Goal: Information Seeking & Learning: Learn about a topic

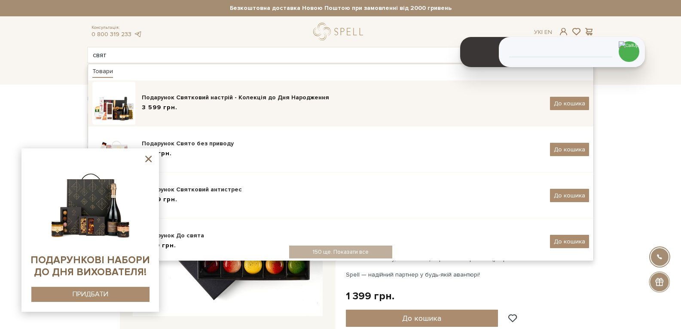
type input "свят"
click at [191, 99] on div "Подарунок Святковий настрій - Колекція до Дня Народження" at bounding box center [343, 97] width 402 height 9
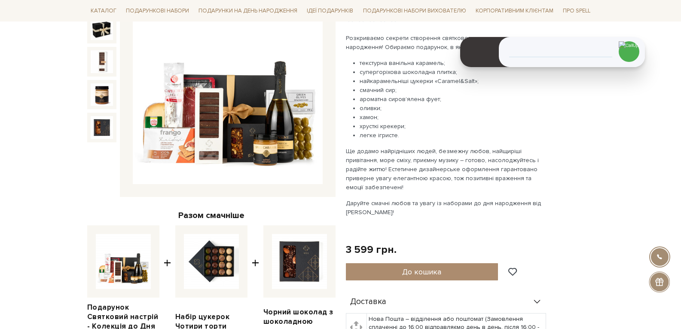
scroll to position [215, 0]
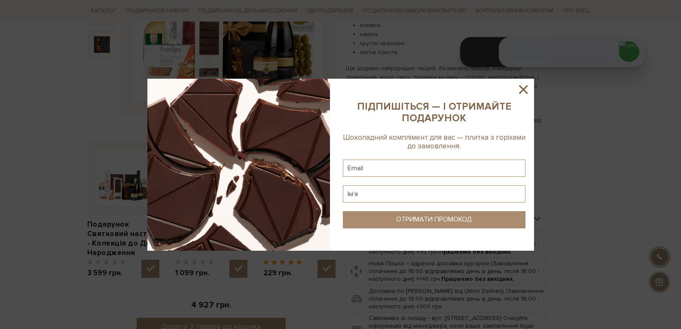
drag, startPoint x: 527, startPoint y: 89, endPoint x: 582, endPoint y: 141, distance: 75.4
click at [527, 89] on icon at bounding box center [523, 89] width 15 height 15
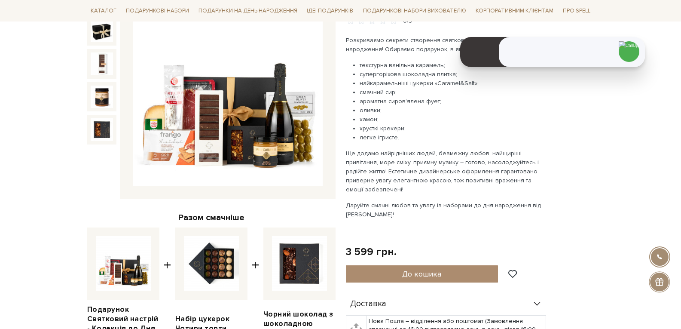
scroll to position [129, 0]
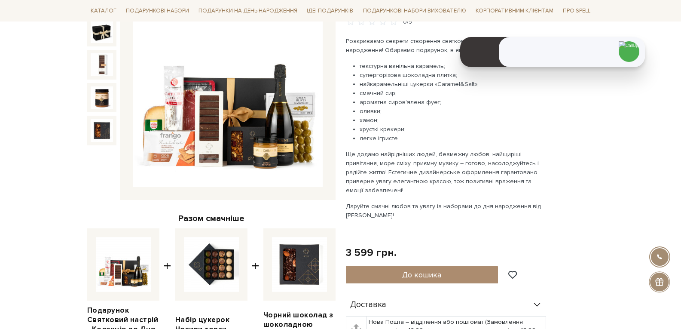
click at [293, 301] on div "Чорний шоколад з шоколадною карамеллю 229 грн." at bounding box center [299, 295] width 72 height 135
click at [291, 277] on img at bounding box center [299, 264] width 55 height 55
checkbox input "false"
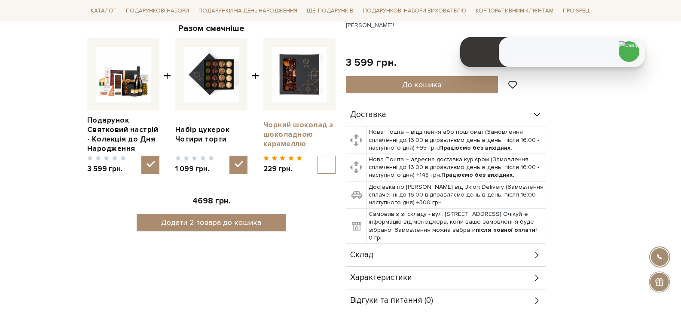
click at [288, 136] on link "Чорний шоколад з шоколадною карамеллю" at bounding box center [299, 134] width 72 height 28
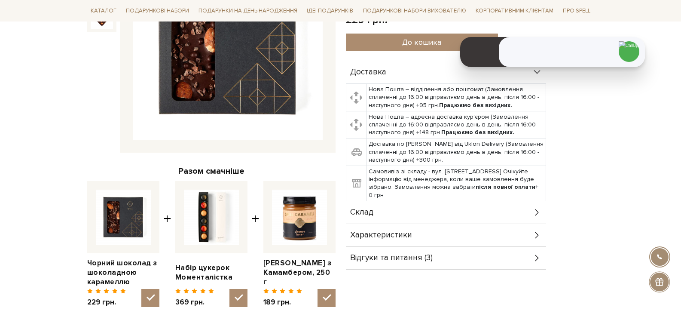
scroll to position [258, 0]
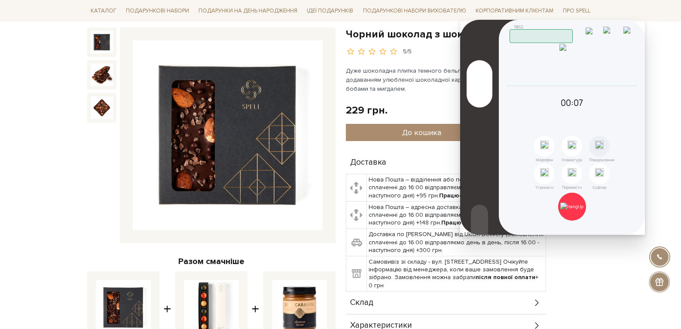
scroll to position [0, 0]
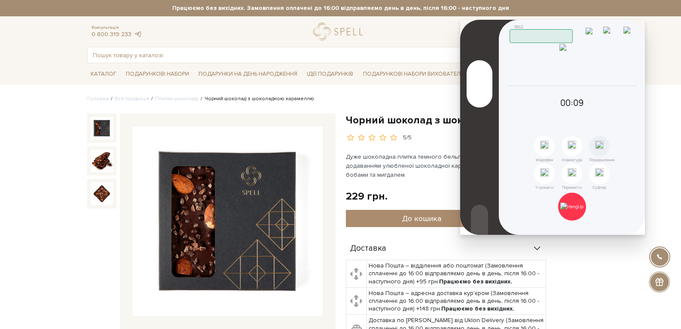
click at [618, 35] on img at bounding box center [611, 34] width 17 height 15
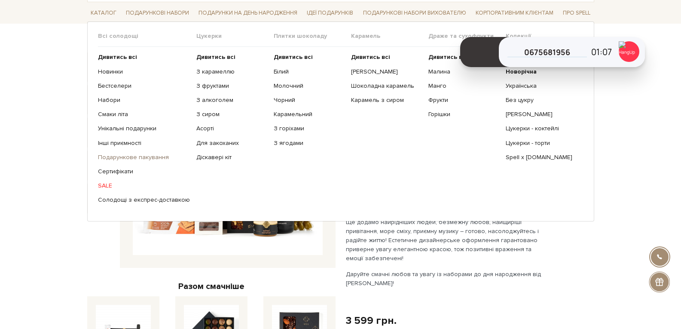
click at [122, 157] on link "Подарункове пакування" at bounding box center [144, 157] width 92 height 8
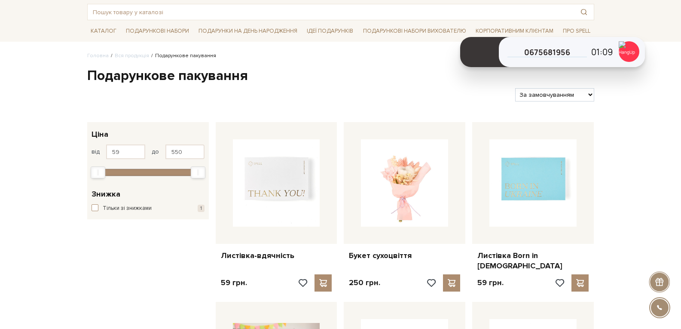
scroll to position [86, 0]
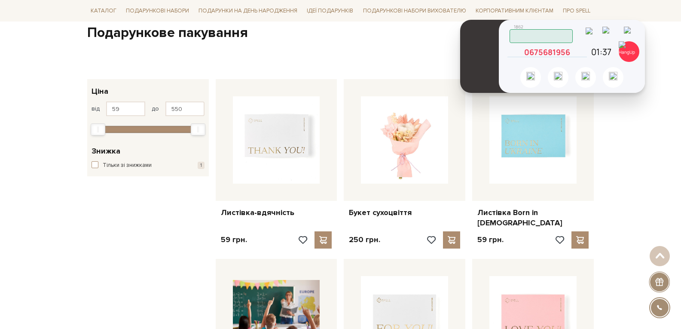
click at [583, 52] on icon at bounding box center [583, 52] width 8 height 8
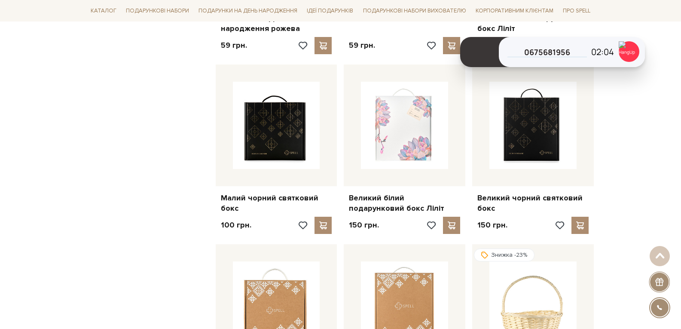
scroll to position [430, 0]
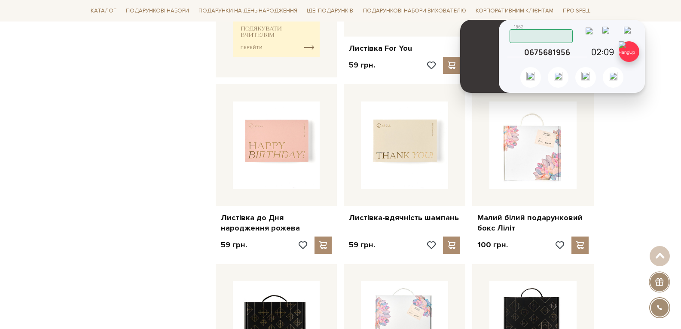
click at [628, 52] on img at bounding box center [629, 51] width 21 height 21
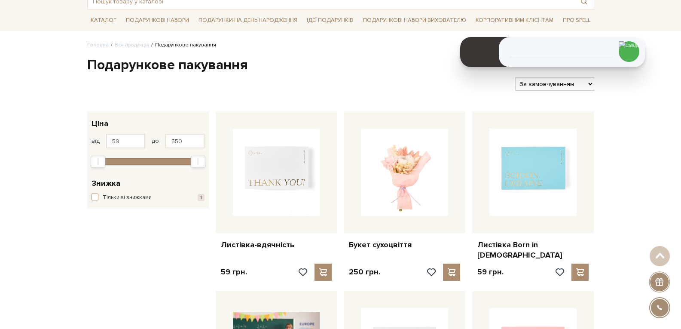
scroll to position [0, 0]
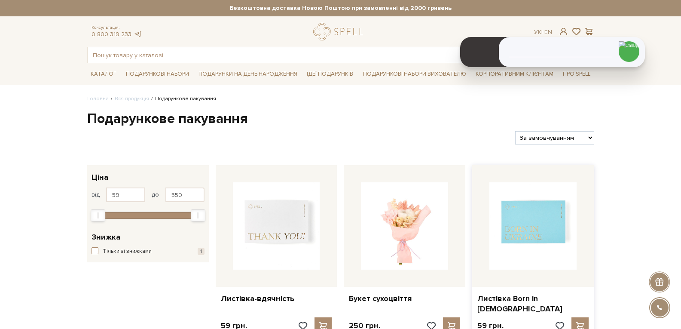
click at [528, 222] on img at bounding box center [532, 225] width 87 height 87
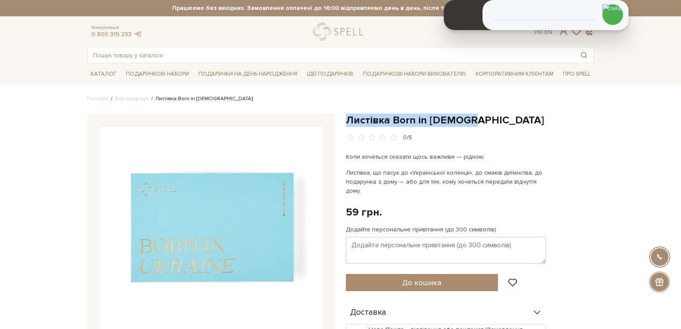
drag, startPoint x: 472, startPoint y: 119, endPoint x: 345, endPoint y: 105, distance: 127.5
copy h1 "Листівка Born in [DEMOGRAPHIC_DATA]"
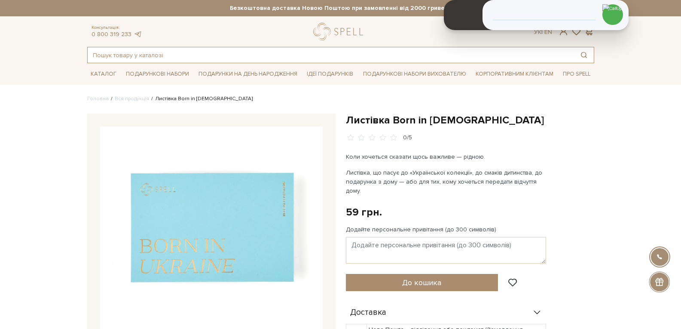
click at [153, 56] on input "text" at bounding box center [331, 54] width 486 height 15
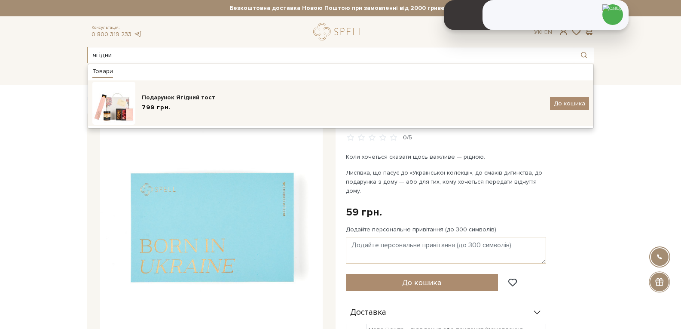
type input "ягідни"
click at [173, 101] on div "Подарунок Ягідний тост" at bounding box center [343, 97] width 402 height 9
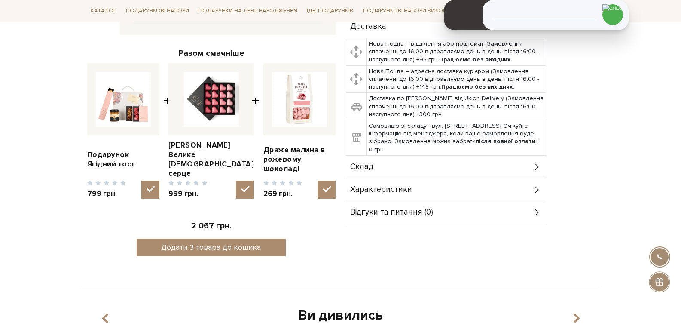
scroll to position [301, 0]
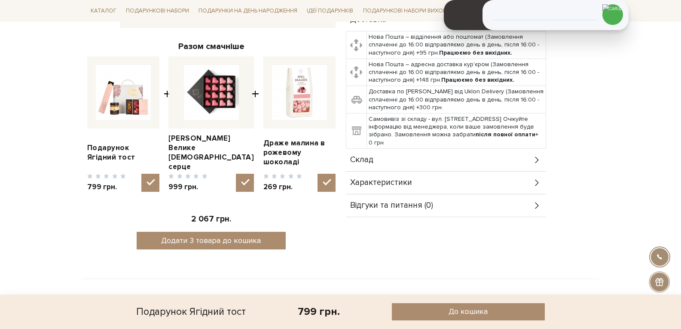
click at [458, 179] on div "Характеристики" at bounding box center [446, 182] width 200 height 22
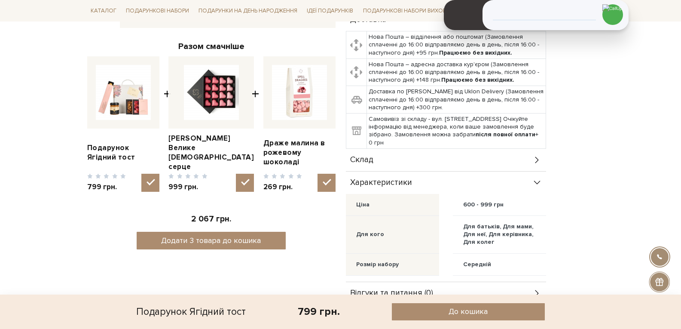
click at [445, 161] on div "Склад" at bounding box center [446, 160] width 200 height 22
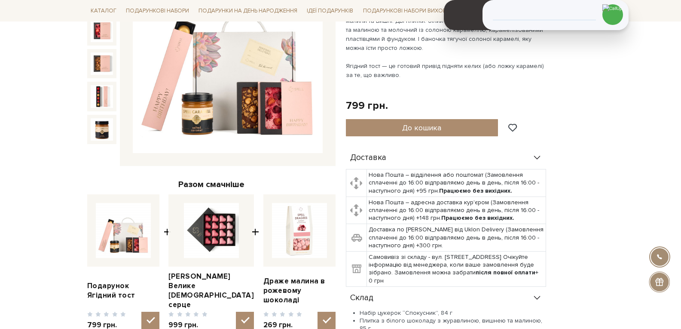
scroll to position [86, 0]
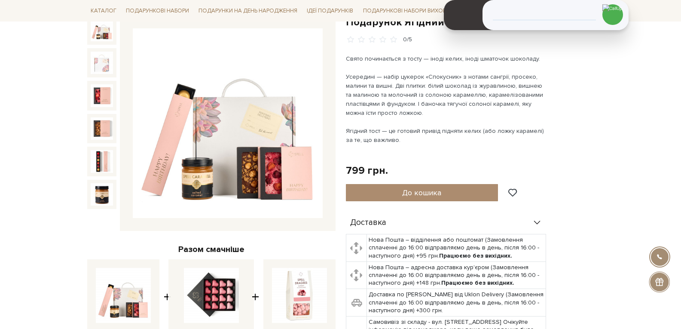
scroll to position [0, 0]
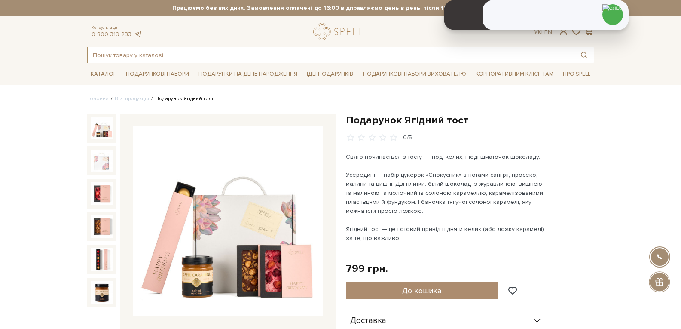
click at [155, 53] on input "text" at bounding box center [331, 54] width 486 height 15
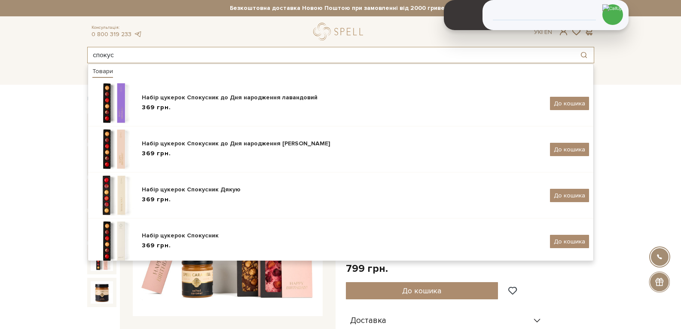
type input "спокус"
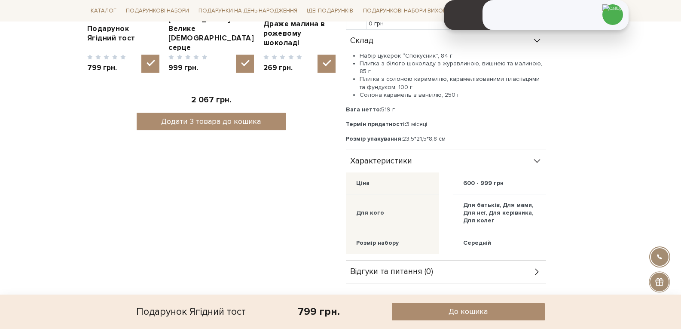
scroll to position [301, 0]
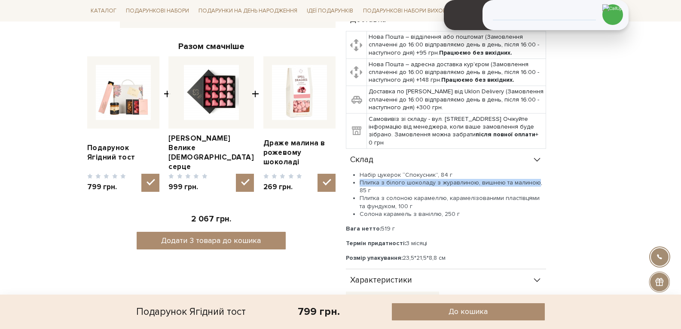
drag, startPoint x: 360, startPoint y: 182, endPoint x: 531, endPoint y: 179, distance: 171.5
click at [531, 179] on li "Плитка з білого шоколаду з журавлиною, вишнею та малиною, 85 г" at bounding box center [453, 186] width 186 height 15
copy li "Плитка з білого шоколаду з журавлиною, вишнею та малиною"
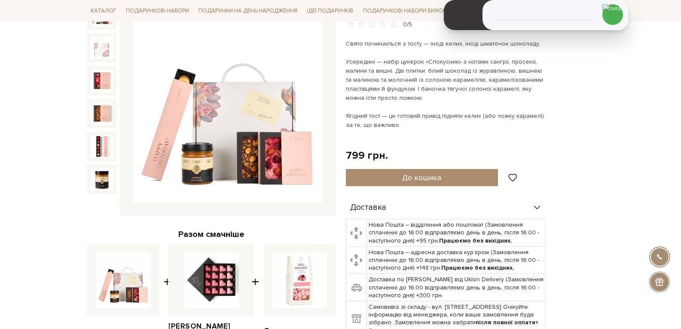
scroll to position [0, 0]
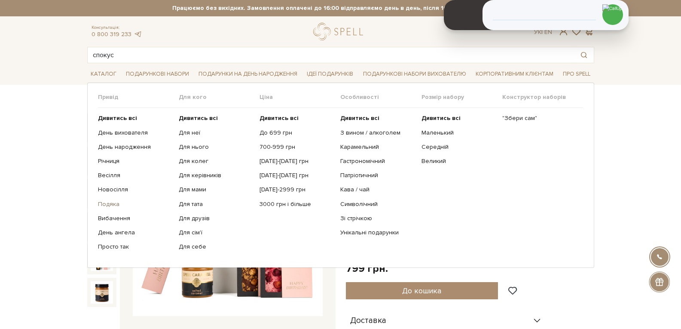
click at [103, 205] on link "Подяка" at bounding box center [135, 204] width 74 height 8
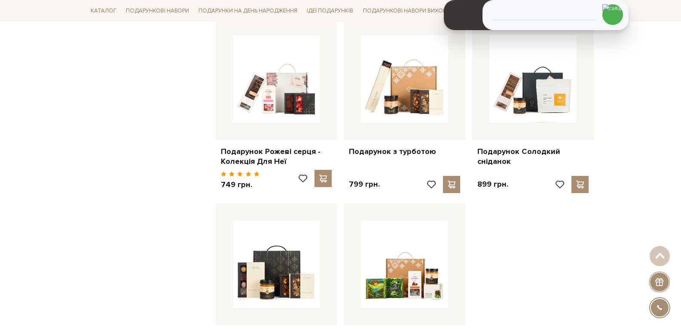
scroll to position [988, 0]
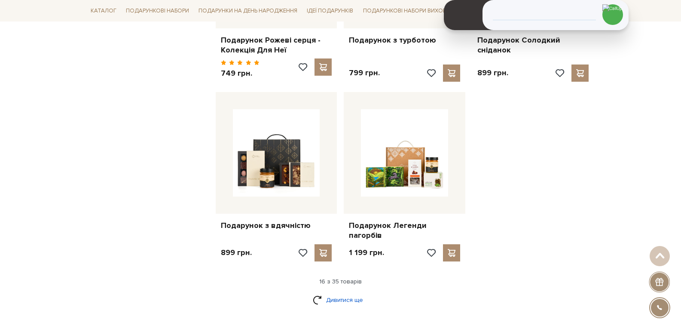
drag, startPoint x: 350, startPoint y: 278, endPoint x: 365, endPoint y: 274, distance: 15.6
click at [349, 292] on link "Дивитися ще" at bounding box center [341, 299] width 56 height 15
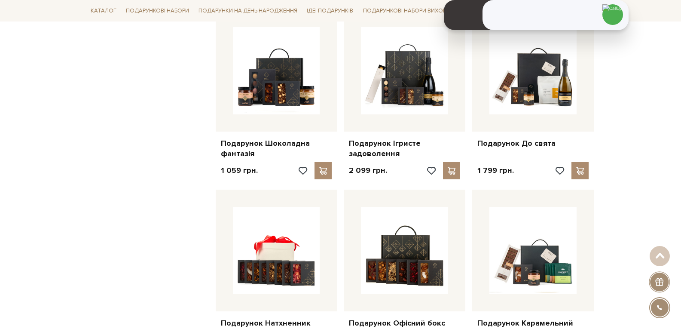
scroll to position [1848, 0]
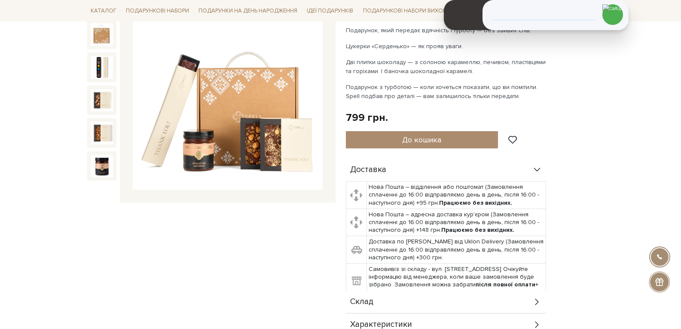
scroll to position [129, 0]
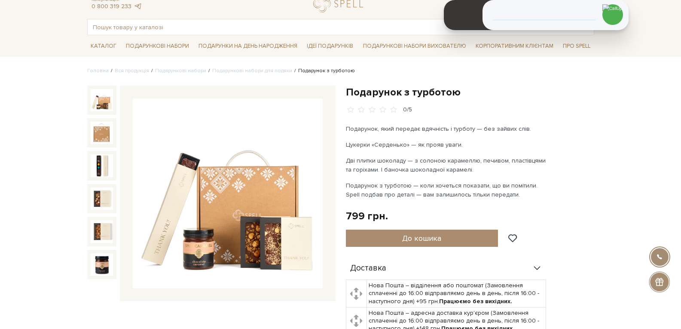
scroll to position [43, 0]
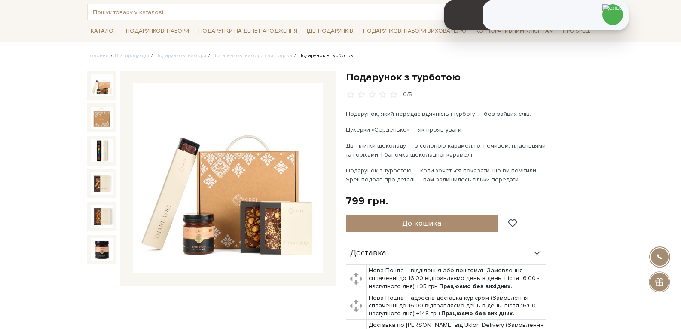
click at [192, 13] on input "text" at bounding box center [331, 11] width 486 height 15
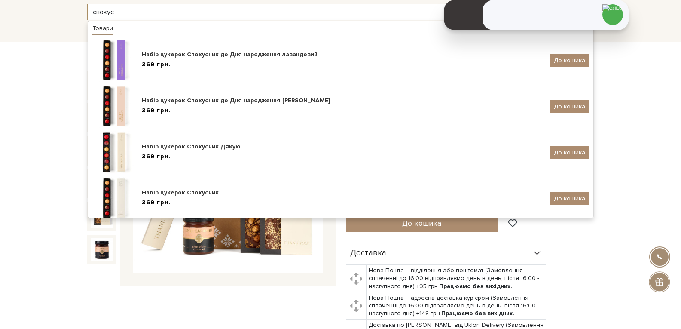
type input "спокус"
drag, startPoint x: 40, startPoint y: 99, endPoint x: 46, endPoint y: 93, distance: 9.1
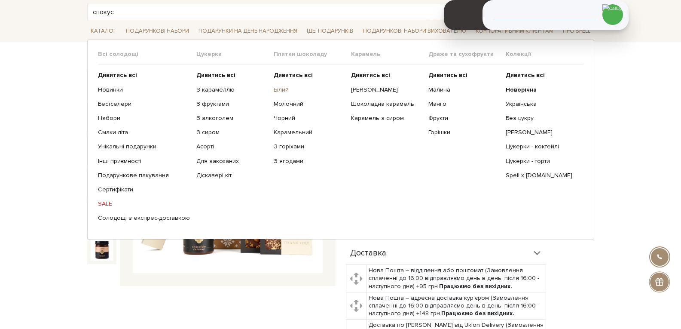
click at [274, 89] on link "Білий" at bounding box center [309, 90] width 71 height 8
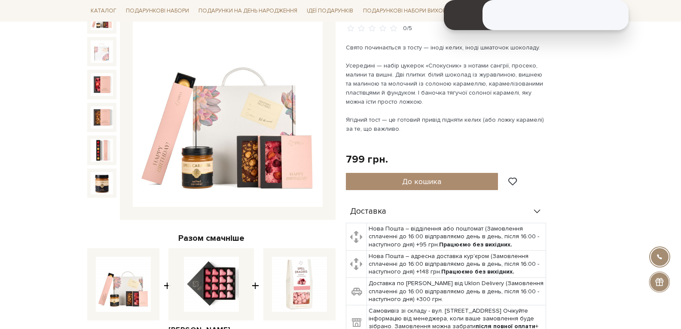
scroll to position [258, 0]
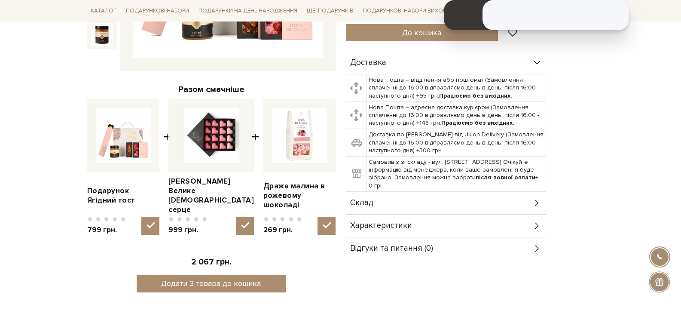
click at [442, 198] on div "Склад" at bounding box center [446, 203] width 200 height 22
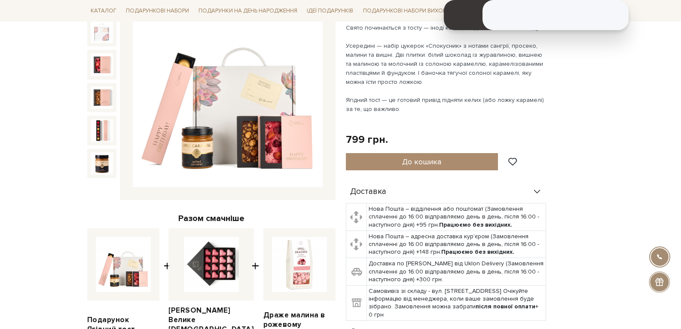
scroll to position [86, 0]
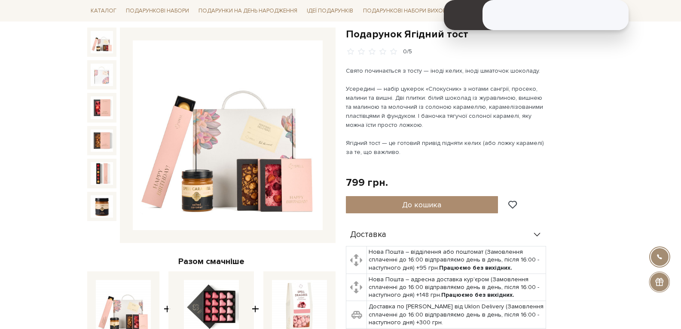
click at [585, 192] on div "Подарунок Ягідний тост 0/5 Свято починається з тосту — іноді келих, іноді шмато…" at bounding box center [470, 278] width 248 height 502
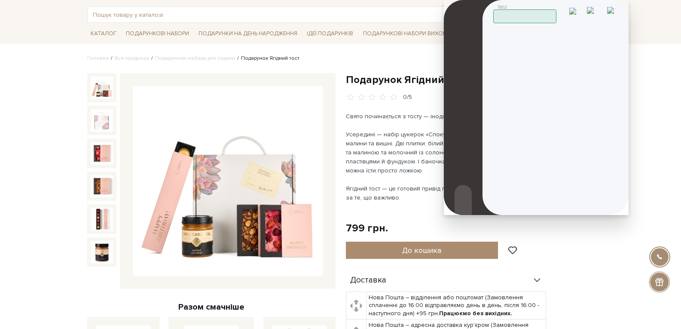
scroll to position [0, 0]
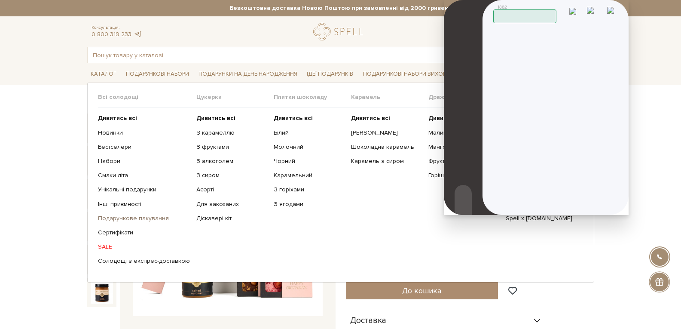
click at [150, 216] on link "Подарункове пакування" at bounding box center [144, 218] width 92 height 8
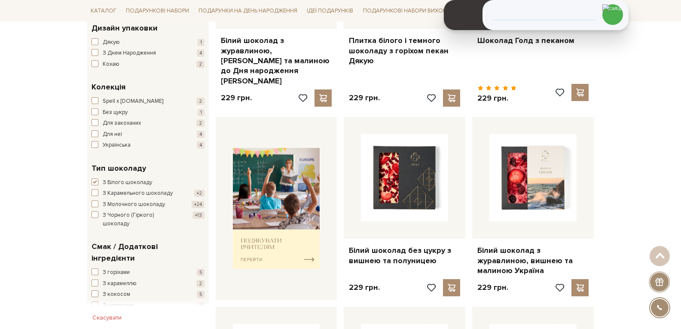
scroll to position [86, 0]
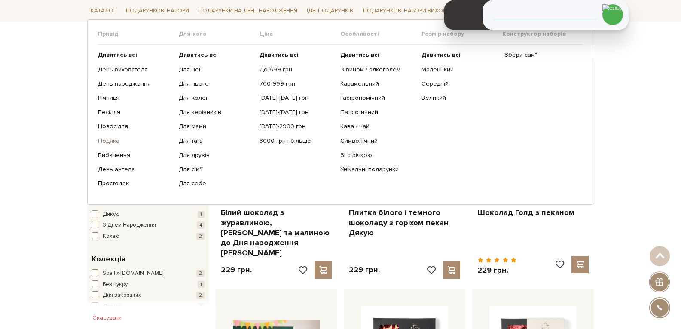
click at [109, 140] on link "Подяка" at bounding box center [135, 141] width 74 height 8
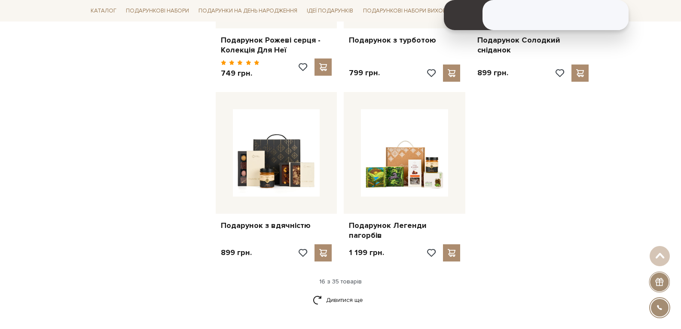
scroll to position [1031, 0]
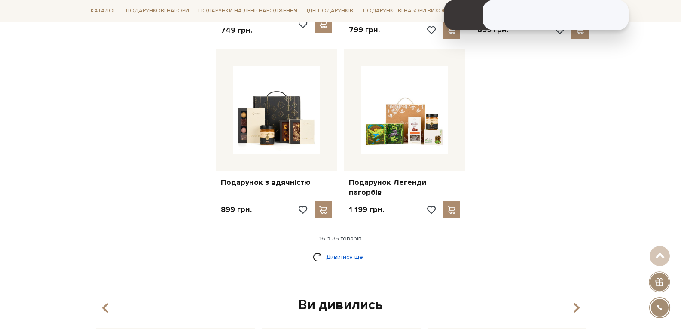
click at [335, 249] on link "Дивитися ще" at bounding box center [341, 256] width 56 height 15
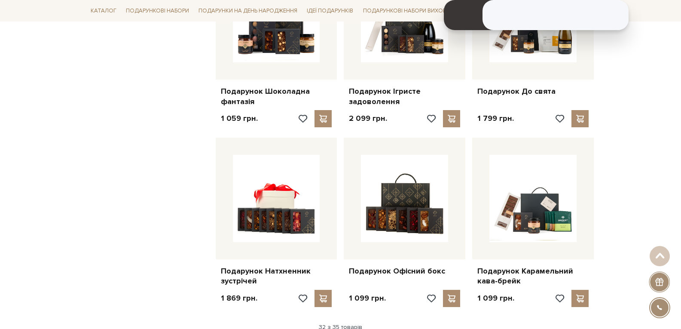
scroll to position [1933, 0]
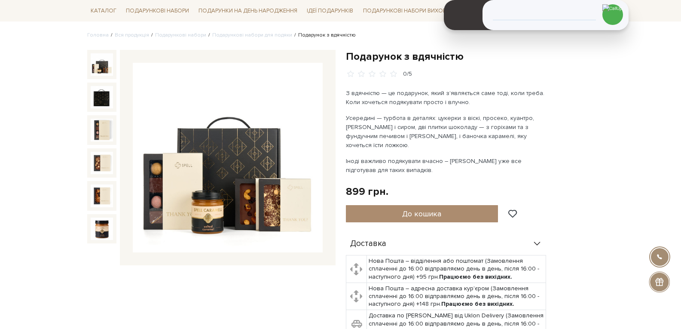
scroll to position [43, 0]
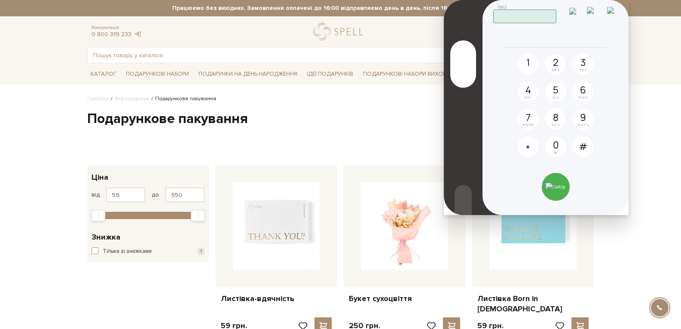
click at [602, 12] on img at bounding box center [595, 14] width 17 height 15
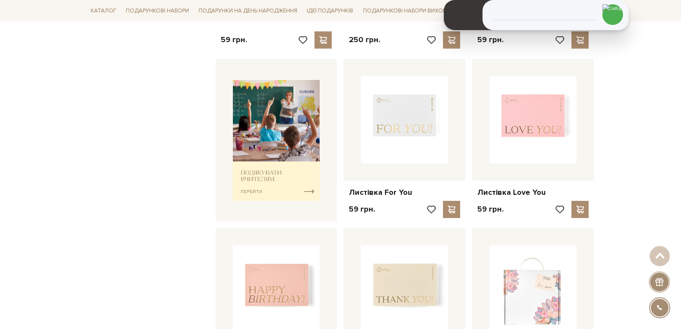
scroll to position [301, 0]
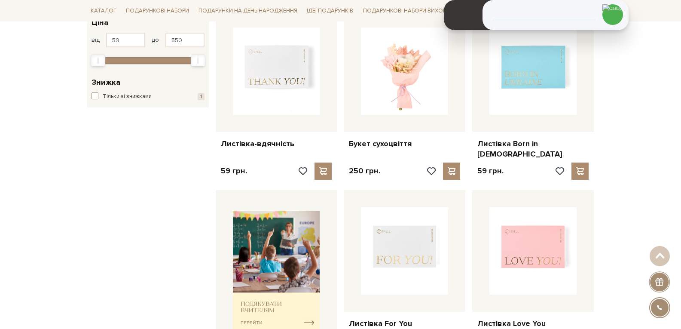
scroll to position [43, 0]
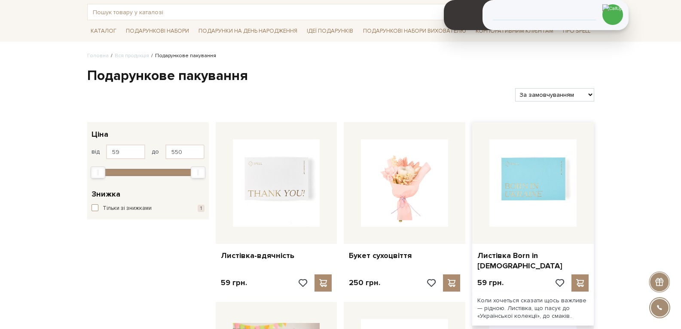
click at [545, 172] on img at bounding box center [532, 182] width 87 height 87
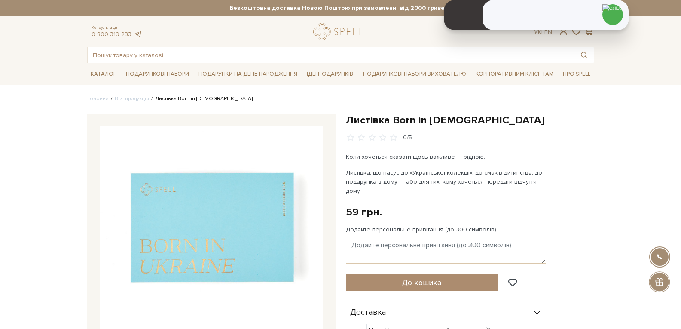
drag, startPoint x: 626, startPoint y: 148, endPoint x: 608, endPoint y: 138, distance: 21.0
